Goal: Task Accomplishment & Management: Use online tool/utility

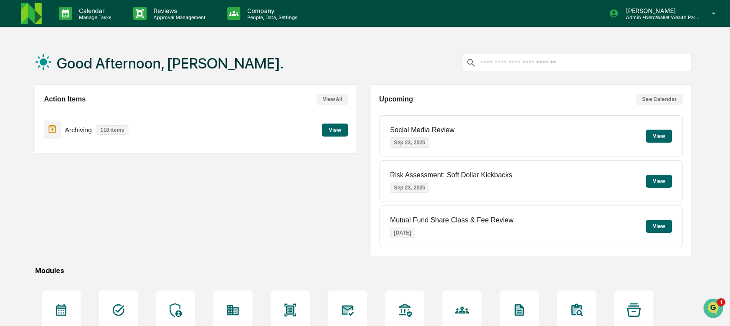
drag, startPoint x: 306, startPoint y: 189, endPoint x: 357, endPoint y: 191, distance: 51.6
click at [306, 189] on div "Action Items View All Archiving 118 items View" at bounding box center [196, 171] width 322 height 172
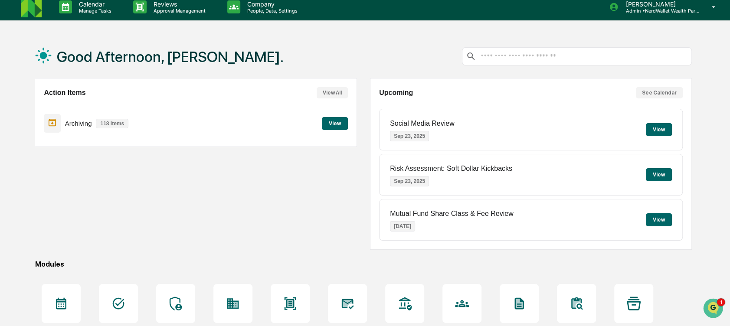
scroll to position [93, 0]
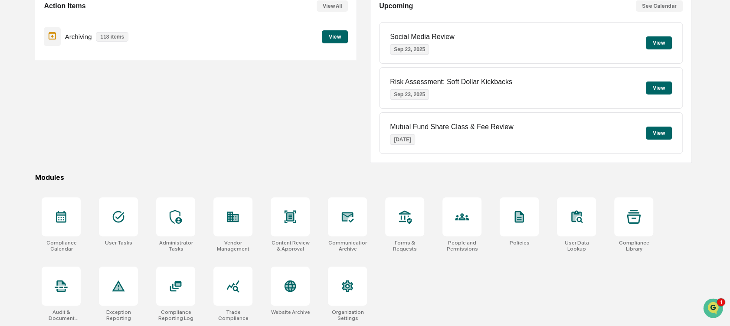
click at [305, 112] on div "Action Items View All Archiving 118 items View" at bounding box center [196, 77] width 322 height 172
click at [58, 218] on icon at bounding box center [61, 217] width 14 height 14
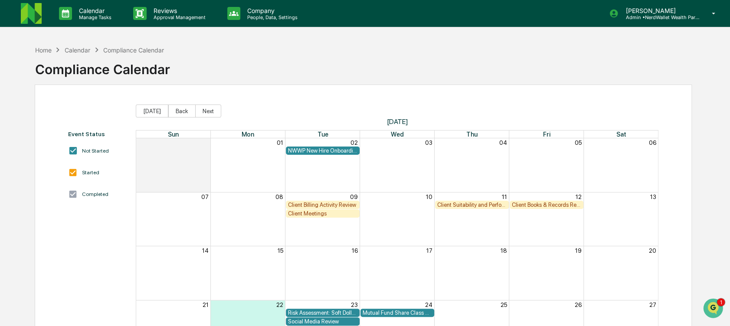
click at [464, 204] on div "Client Suitability and Performance Review" at bounding box center [471, 205] width 69 height 7
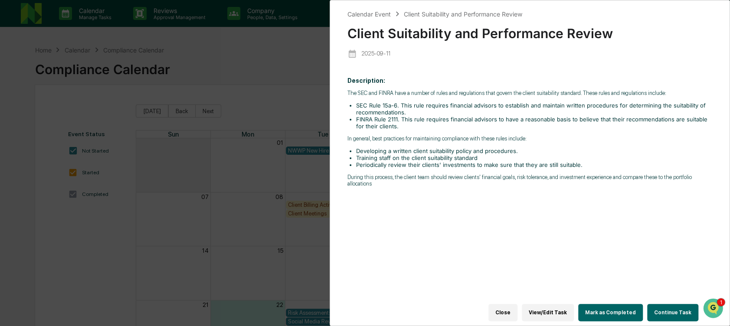
click at [661, 307] on button "Continue Task" at bounding box center [672, 312] width 51 height 17
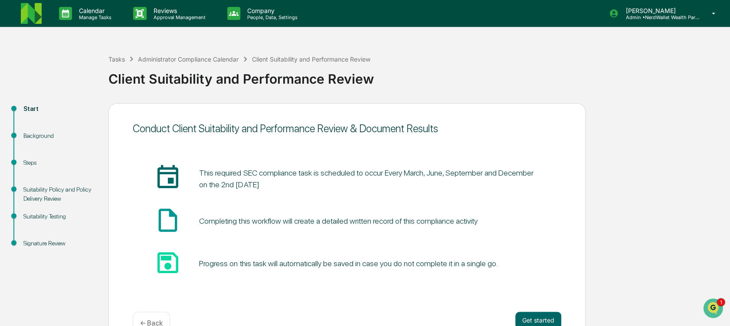
scroll to position [23, 0]
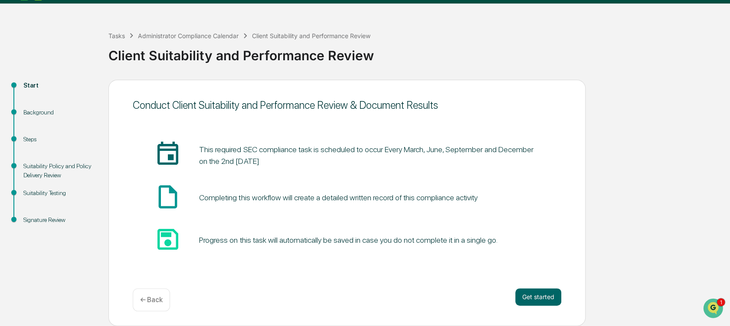
click at [39, 139] on div "Steps" at bounding box center [58, 139] width 71 height 9
click at [29, 92] on div "Start" at bounding box center [58, 95] width 85 height 27
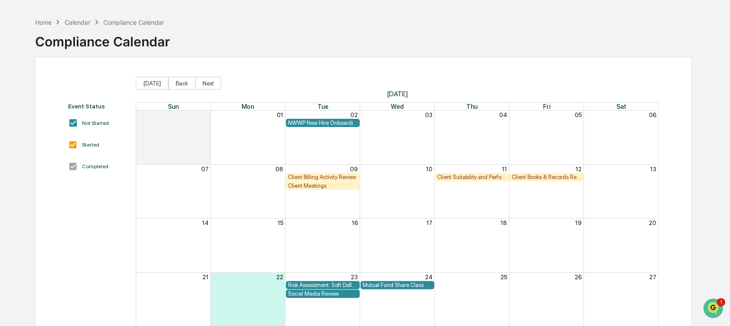
scroll to position [27, 0]
drag, startPoint x: 492, startPoint y: 175, endPoint x: 714, endPoint y: 182, distance: 222.1
click at [714, 182] on div "Home Calendar Compliance Calendar Compliance Calendar Event Status Not Started …" at bounding box center [365, 207] width 730 height 387
click at [489, 176] on div "Client Suitability and Performance Review" at bounding box center [471, 178] width 69 height 7
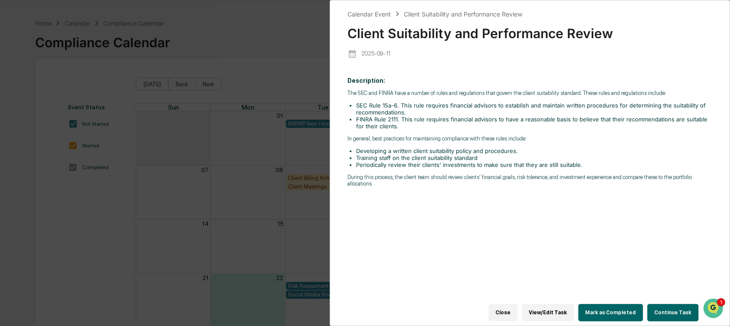
click at [215, 177] on div "Calendar Event Client Suitability and Performance Review Client Suitability and…" at bounding box center [365, 163] width 730 height 326
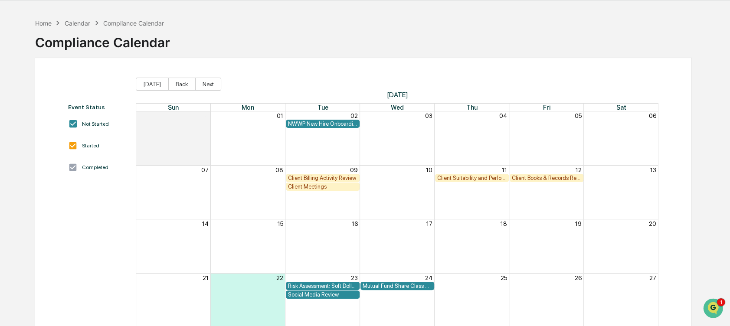
scroll to position [102, 0]
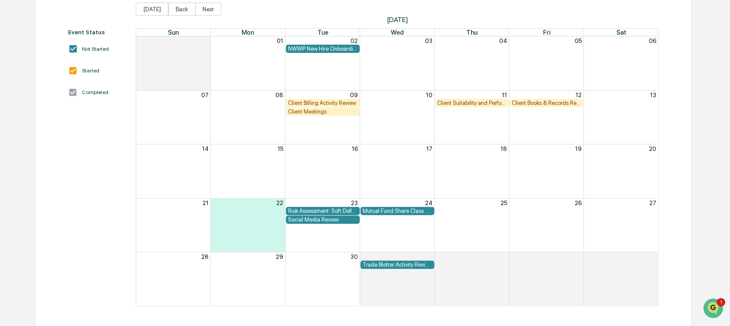
click at [339, 218] on div "Social Media Review" at bounding box center [322, 219] width 69 height 7
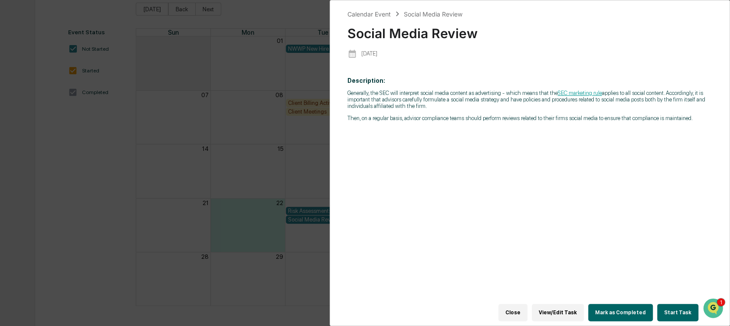
click at [326, 208] on div "Calendar Event Social Media Review Social Media Review [DATE] Description: Gene…" at bounding box center [365, 163] width 730 height 326
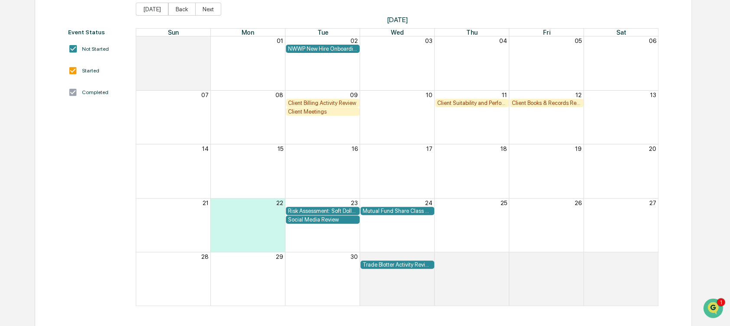
click at [322, 208] on div "Risk Assessment: Soft Dollar Kickbacks" at bounding box center [322, 211] width 69 height 7
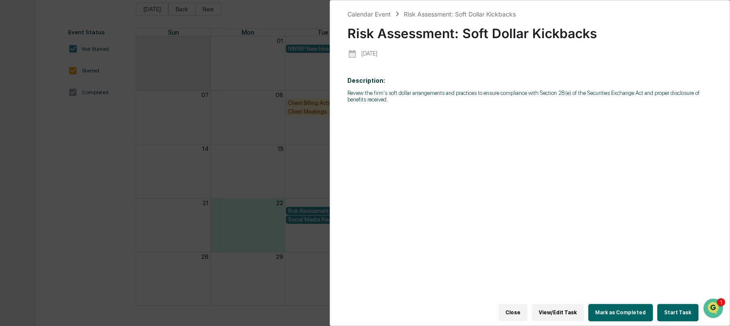
click at [318, 207] on div "Calendar Event Risk Assessment: Soft Dollar Kickbacks Risk Assessment: Soft Dol…" at bounding box center [365, 163] width 730 height 326
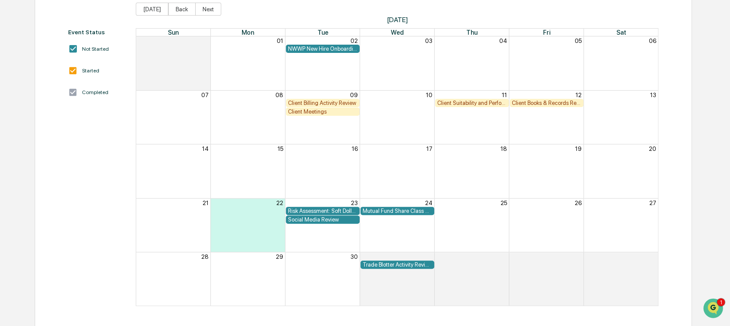
click at [325, 46] on div "NWWP New Hire Onboarding Task" at bounding box center [322, 49] width 69 height 7
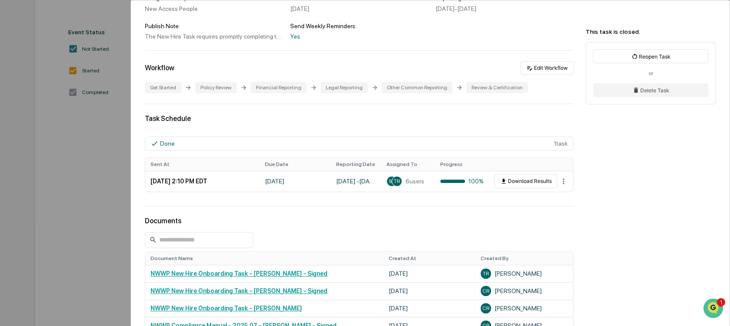
scroll to position [118, 0]
click at [104, 171] on div "User Tasks NWWP New Hire Onboarding Task NWWP New Hire Onboarding Task Closed T…" at bounding box center [365, 163] width 730 height 326
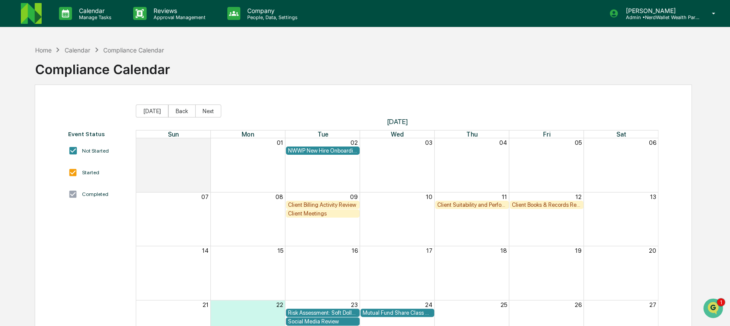
click at [29, 14] on img at bounding box center [31, 13] width 21 height 21
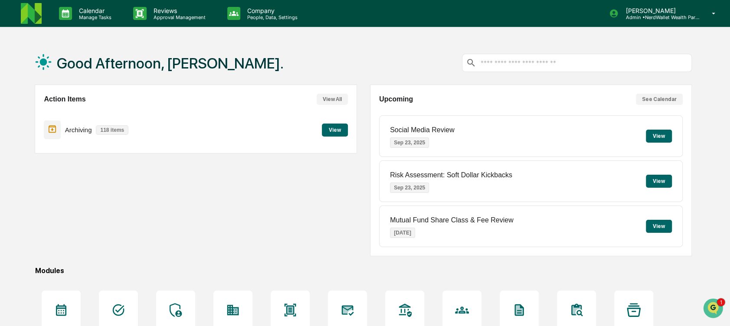
scroll to position [93, 0]
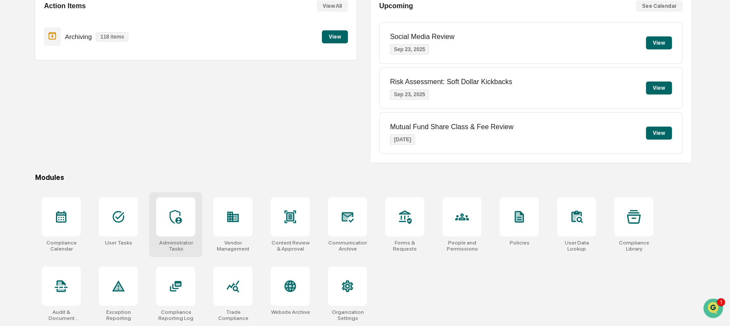
click at [166, 234] on div at bounding box center [175, 216] width 39 height 39
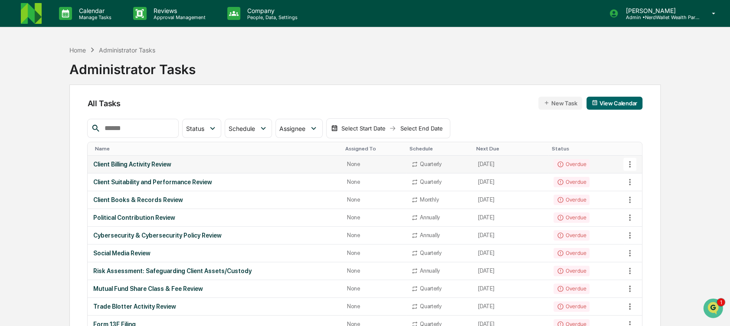
click at [626, 160] on icon at bounding box center [630, 165] width 10 height 10
click at [525, 115] on div at bounding box center [367, 163] width 735 height 326
click at [258, 165] on div "Client Billing Activity Review" at bounding box center [215, 164] width 244 height 7
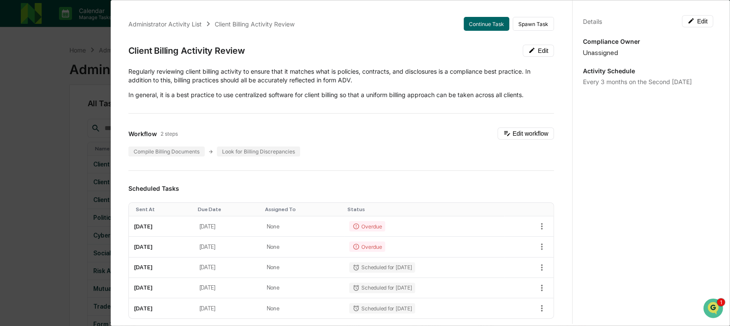
click at [40, 96] on div "Administrator Activity List Client Billing Activity Review Continue Task Spawn …" at bounding box center [365, 163] width 730 height 326
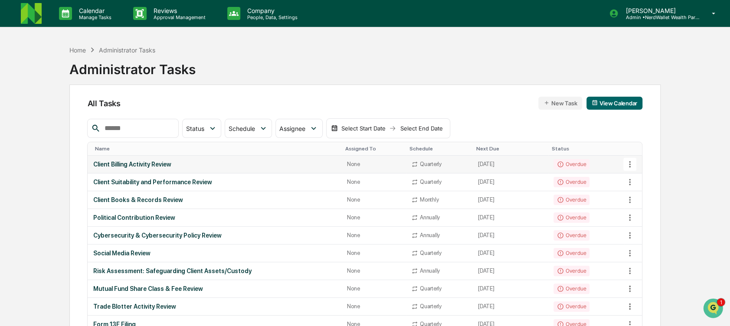
click at [236, 157] on td "Client Billing Activity Review" at bounding box center [215, 165] width 254 height 18
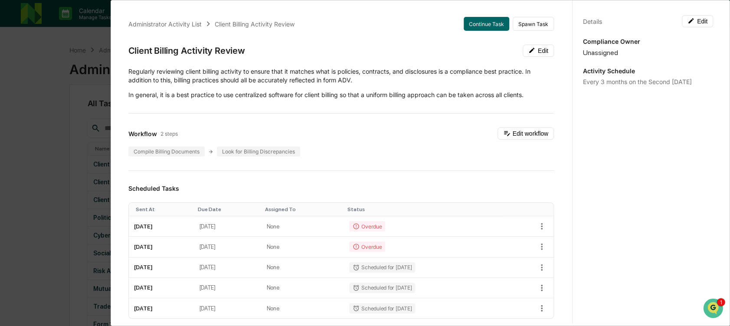
click at [386, 122] on div "Administrator Activity List Client Billing Activity Review Continue Task Spawn …" at bounding box center [341, 320] width 446 height 627
click at [472, 29] on button "Continue Task" at bounding box center [486, 24] width 46 height 14
